Goal: Task Accomplishment & Management: Complete application form

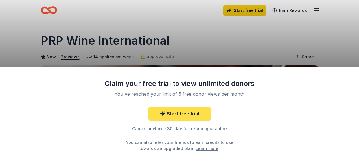
scroll to position [145, 0]
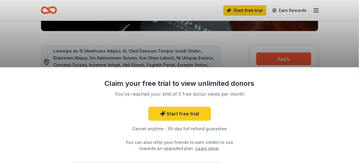
click at [224, 44] on div "Claim your free trial to view unlimited donors You've reached your limit of 5 f…" at bounding box center [179, 81] width 359 height 163
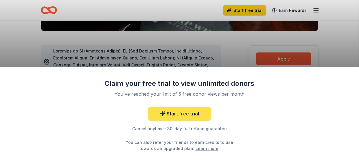
click at [179, 114] on link "Start free trial" at bounding box center [180, 114] width 63 height 14
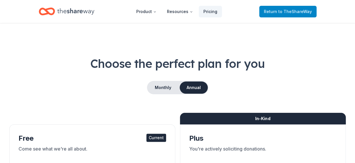
click at [272, 13] on span "Return to TheShareWay" at bounding box center [288, 11] width 48 height 7
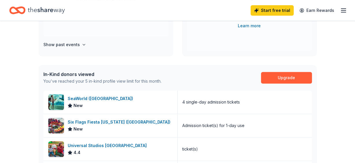
scroll to position [116, 0]
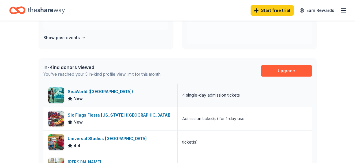
click at [83, 92] on div "SeaWorld (San Diego)" at bounding box center [102, 91] width 68 height 7
click at [99, 115] on div "Six Flags Fiesta [US_STATE] ([GEOGRAPHIC_DATA])" at bounding box center [120, 114] width 105 height 7
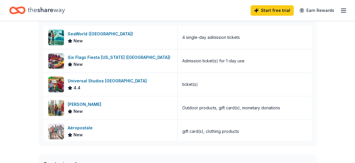
scroll to position [174, 0]
click at [85, 79] on div "Universal Studios Hollywood" at bounding box center [108, 80] width 81 height 7
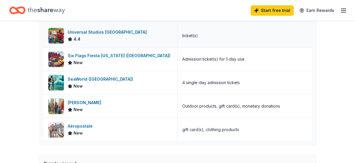
scroll to position [2, 0]
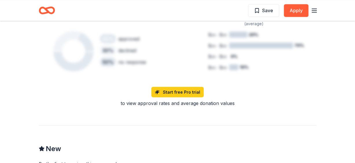
scroll to position [550, 0]
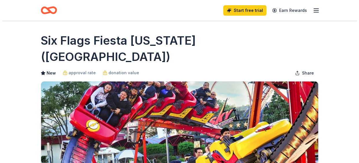
scroll to position [145, 0]
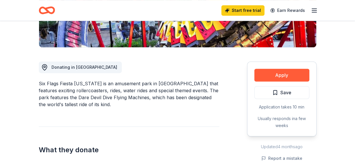
click at [271, 61] on div "Apply Save Application takes 10 min Usually responds in a few weeks" at bounding box center [282, 98] width 70 height 75
click at [272, 69] on button "Apply" at bounding box center [282, 75] width 55 height 13
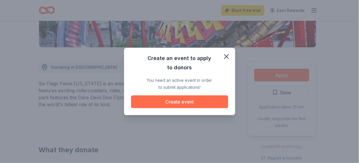
click at [167, 105] on button "Create event" at bounding box center [179, 101] width 97 height 13
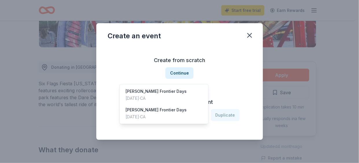
click at [202, 112] on icon "button" at bounding box center [201, 115] width 6 height 6
click at [143, 85] on div "[PERSON_NAME] Frontier Days [DATE] · CA" at bounding box center [164, 94] width 86 height 19
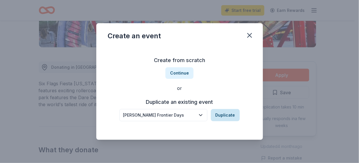
click at [218, 117] on button "Duplicate" at bounding box center [225, 115] width 29 height 12
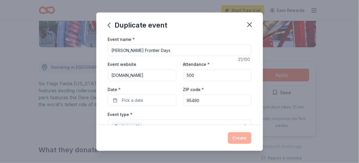
click at [196, 76] on input "500" at bounding box center [217, 76] width 68 height 12
type input "5"
type input "2"
type input "5000"
click at [145, 103] on button "Pick a date" at bounding box center [142, 100] width 68 height 12
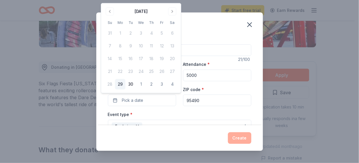
click at [250, 89] on div "Event name * [PERSON_NAME] Frontier Days 21 /100 Event website [DOMAIN_NAME] At…" at bounding box center [179, 80] width 167 height 89
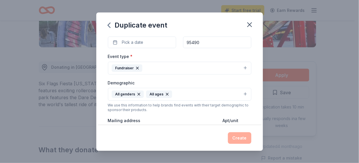
scroll to position [87, 0]
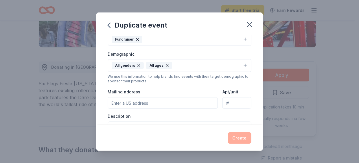
click at [173, 98] on input "Mailing address" at bounding box center [163, 103] width 110 height 12
type input "PO Box 800"
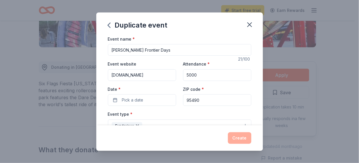
scroll to position [0, 0]
click at [126, 100] on span "Pick a date" at bounding box center [132, 100] width 21 height 7
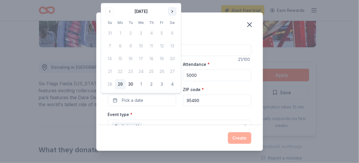
click at [171, 14] on button "Go to next month" at bounding box center [173, 11] width 8 height 8
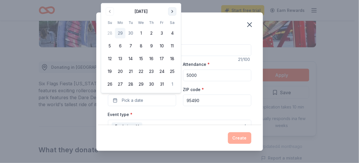
click at [171, 14] on button "Go to next month" at bounding box center [173, 11] width 8 height 8
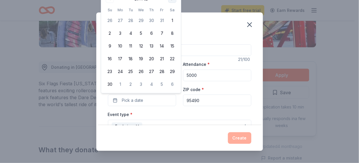
click at [171, 14] on tbody "26 27 28 29 30 31 1 2 3 4 5 6 7 8 9 10 11 12 13 14 15 16 17 18 19 20 21 22 23 2…" at bounding box center [141, 51] width 73 height 76
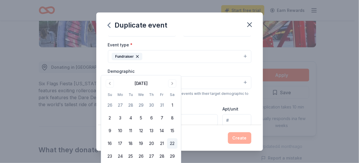
scroll to position [116, 0]
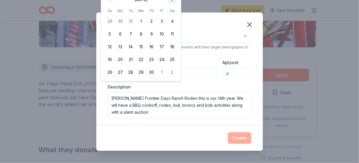
click at [164, 22] on button "3" at bounding box center [162, 21] width 10 height 10
click at [249, 84] on div "Event name * [PERSON_NAME] Frontier Days 21 /100 Event website [DOMAIN_NAME] At…" at bounding box center [179, 80] width 167 height 89
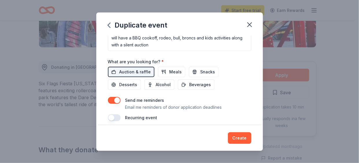
scroll to position [202, 0]
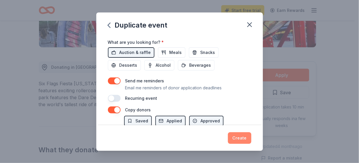
click at [242, 140] on button "Create" at bounding box center [239, 138] width 23 height 12
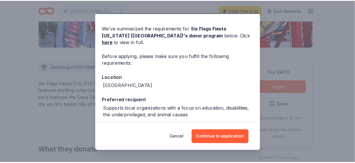
scroll to position [29, 0]
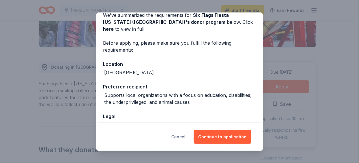
click at [184, 136] on button "Cancel" at bounding box center [179, 137] width 14 height 14
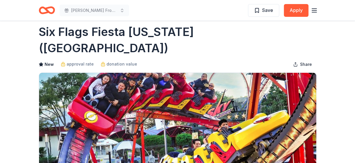
scroll to position [0, 0]
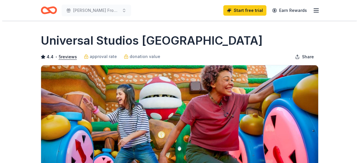
scroll to position [87, 0]
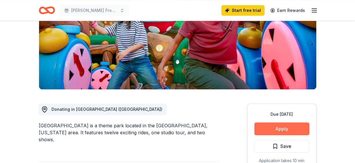
click at [294, 128] on button "Apply" at bounding box center [282, 128] width 55 height 13
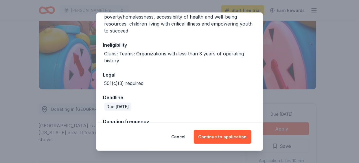
scroll to position [138, 0]
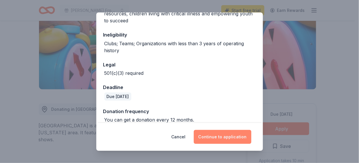
click at [216, 135] on button "Continue to application" at bounding box center [223, 137] width 58 height 14
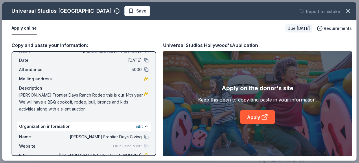
scroll to position [29, 0]
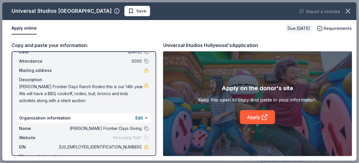
click at [87, 87] on span "Willits Frontier Days Ranch Rodeo this is our 14th year. We will have a BBQ coo…" at bounding box center [81, 93] width 125 height 21
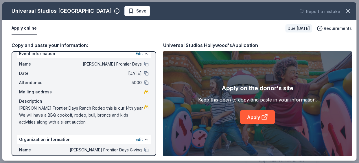
scroll to position [0, 0]
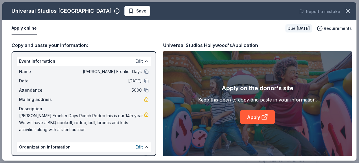
click at [136, 61] on button "Edit" at bounding box center [140, 61] width 8 height 7
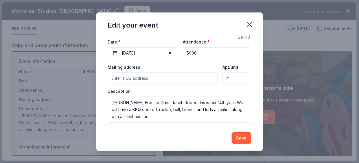
scroll to position [74, 0]
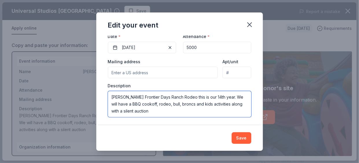
drag, startPoint x: 140, startPoint y: 109, endPoint x: 114, endPoint y: 95, distance: 29.4
click at [112, 95] on textarea "Willits Frontier Days Ranch Rodeo this is our 14th year. We will have a BBQ coo…" at bounding box center [180, 104] width 144 height 26
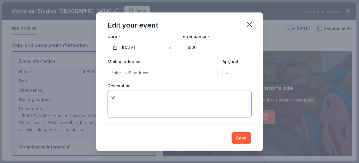
type textarea "w"
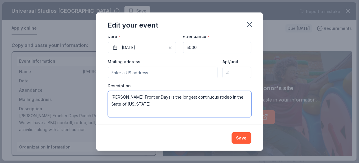
click at [135, 104] on textarea "Willits Frontier Days is the longest continuous rodeo in the State of California" at bounding box center [180, 104] width 144 height 26
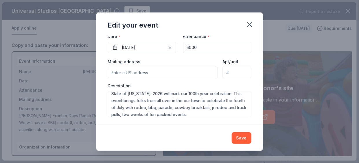
scroll to position [10, 0]
type textarea "Willits Frontier Days is the longest continuous rodeo in the State of Californi…"
click at [206, 126] on div "Save" at bounding box center [179, 137] width 167 height 25
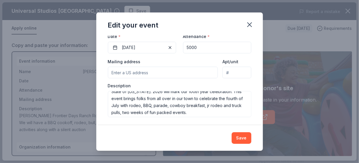
scroll to position [14, 0]
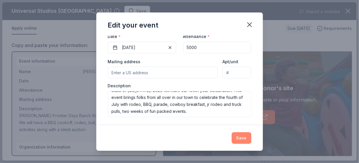
click at [239, 140] on button "Save" at bounding box center [242, 138] width 20 height 12
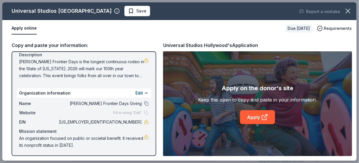
scroll to position [0, 0]
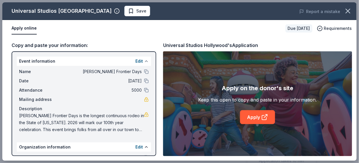
click at [144, 60] on button at bounding box center [146, 61] width 5 height 5
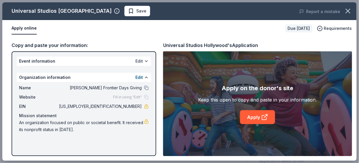
click at [140, 60] on button "Edit" at bounding box center [140, 61] width 8 height 7
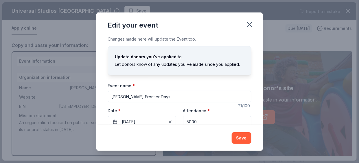
scroll to position [58, 0]
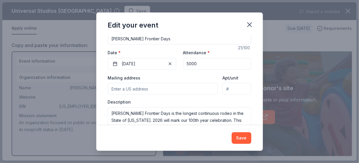
click at [144, 89] on input "Mailing address" at bounding box center [163, 89] width 110 height 12
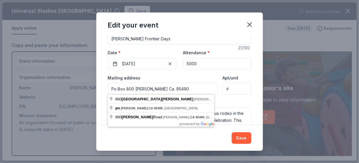
type input "Po Box 800 Willits Ca. 95490"
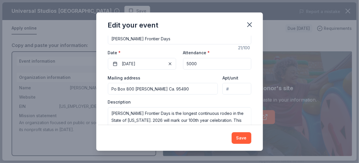
click at [207, 30] on div "Edit your event" at bounding box center [179, 23] width 167 height 23
click at [237, 137] on button "Save" at bounding box center [242, 138] width 20 height 12
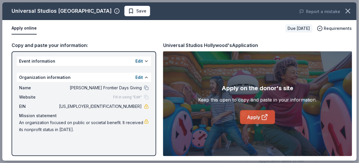
click at [252, 115] on link "Apply" at bounding box center [257, 117] width 35 height 14
